Goal: Find specific page/section: Find specific page/section

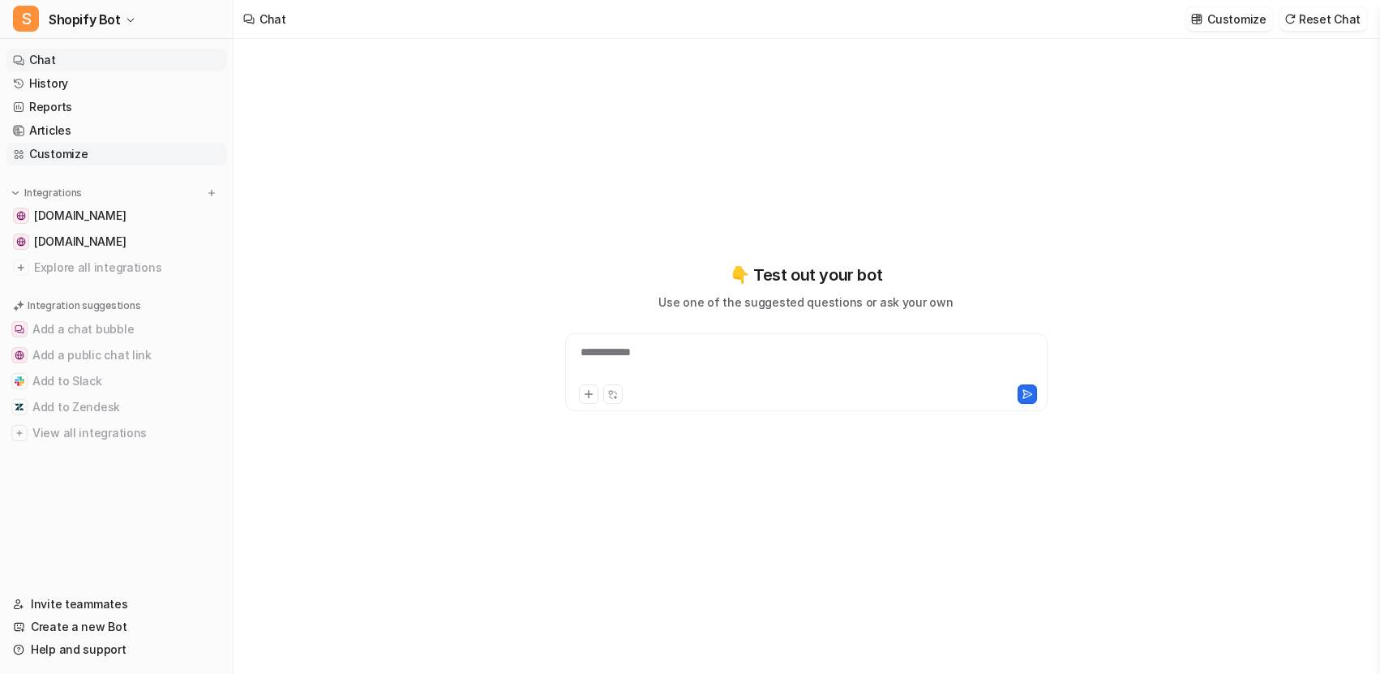
type textarea "**********"
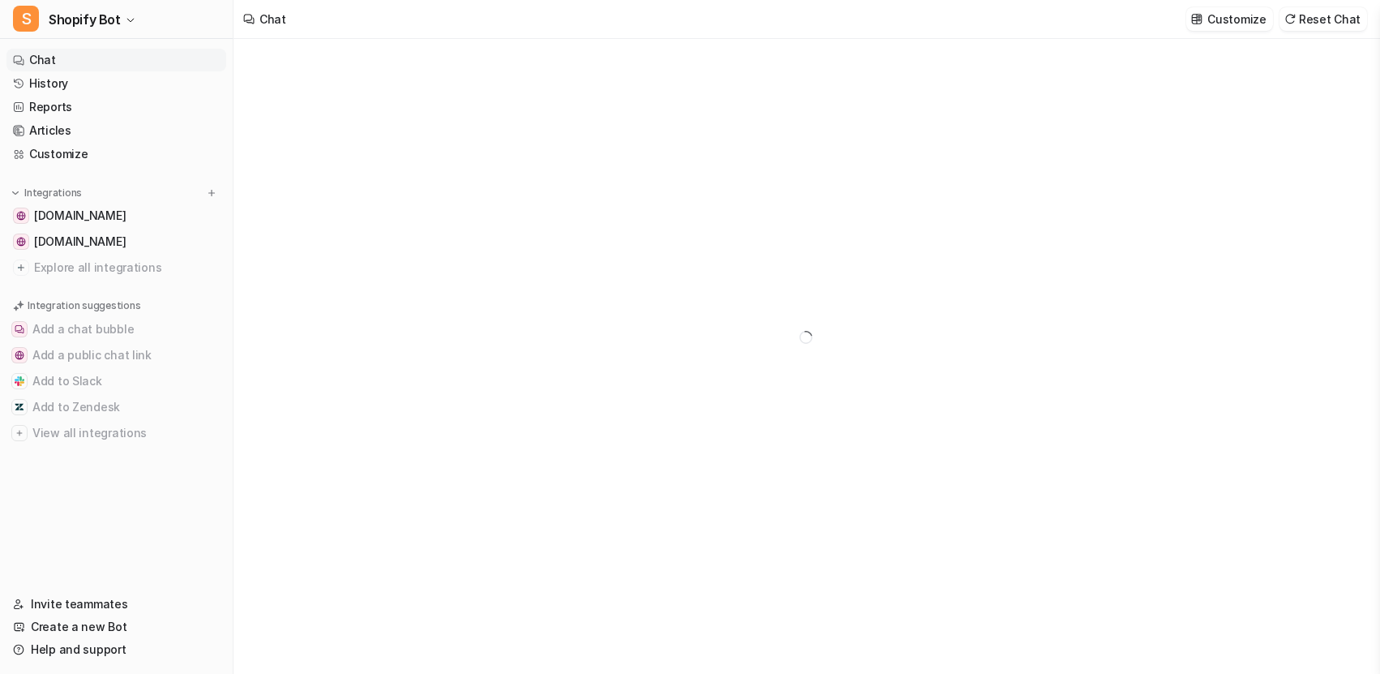
click at [71, 58] on link "Chat" at bounding box center [116, 60] width 220 height 23
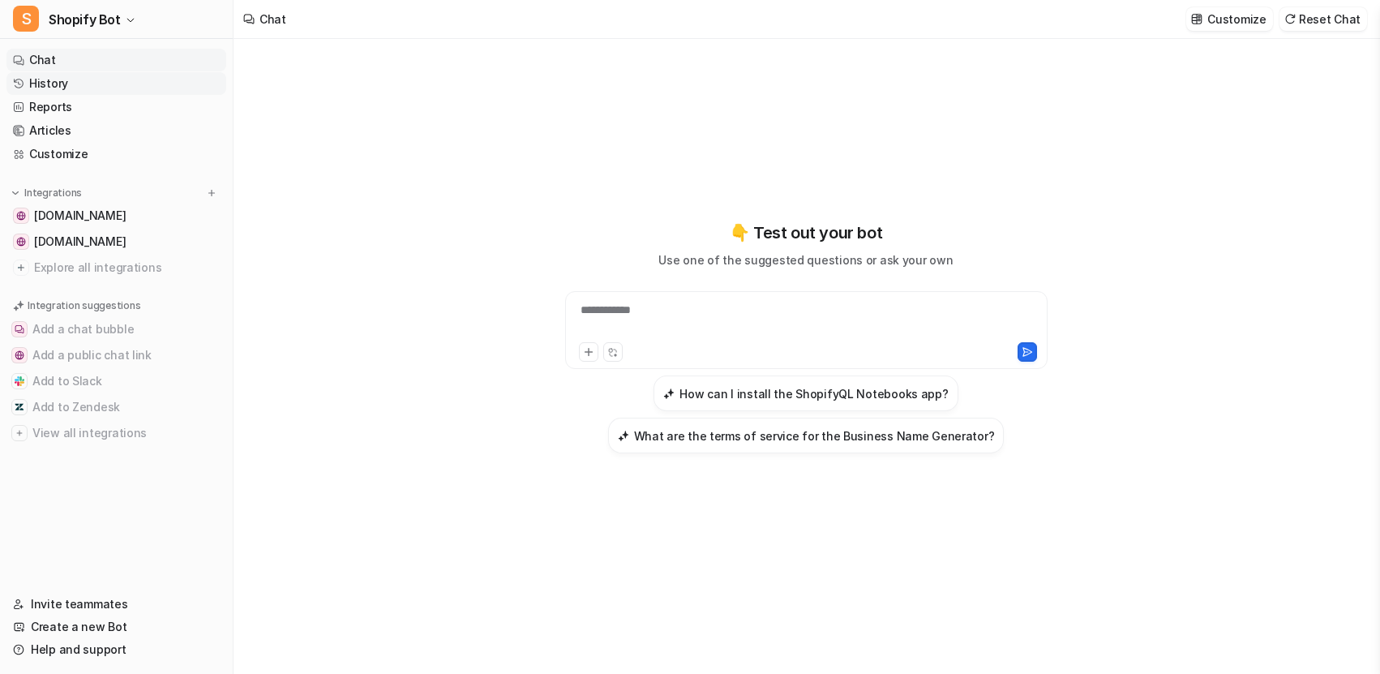
click at [75, 89] on link "History" at bounding box center [116, 83] width 220 height 23
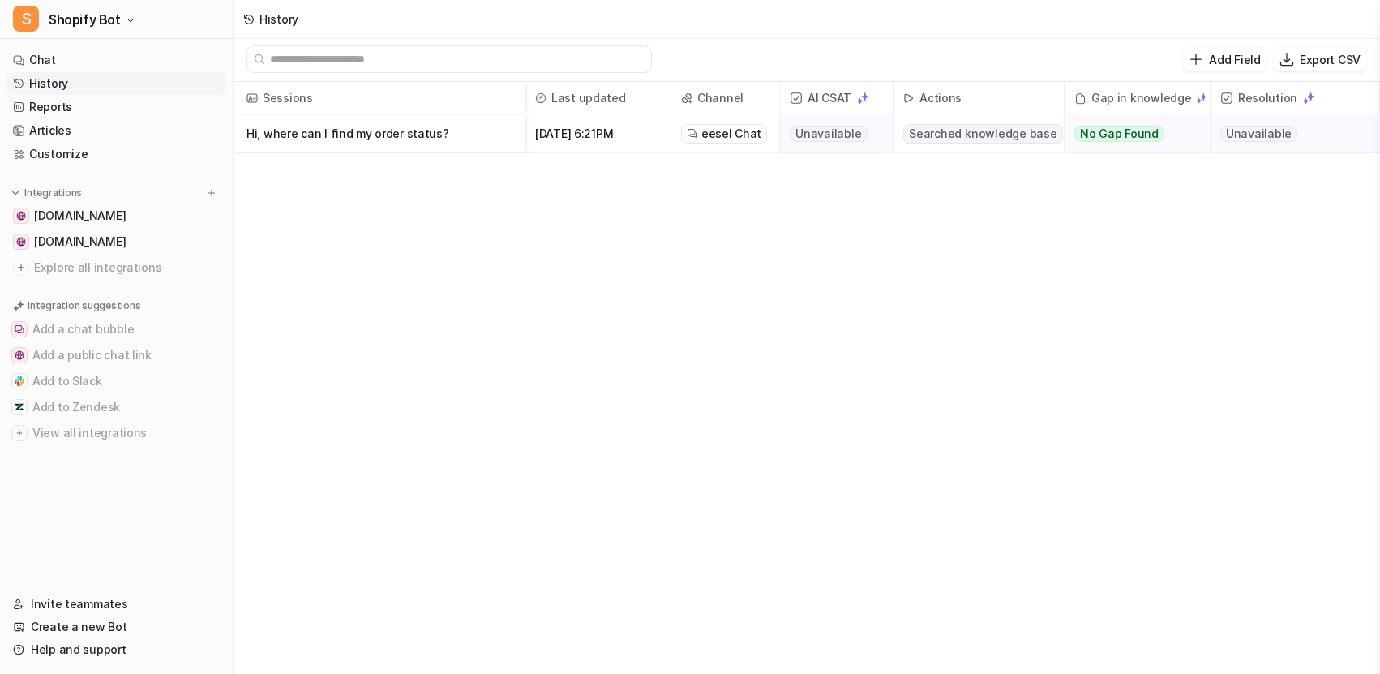
scroll to position [2, 0]
